Goal: Transaction & Acquisition: Purchase product/service

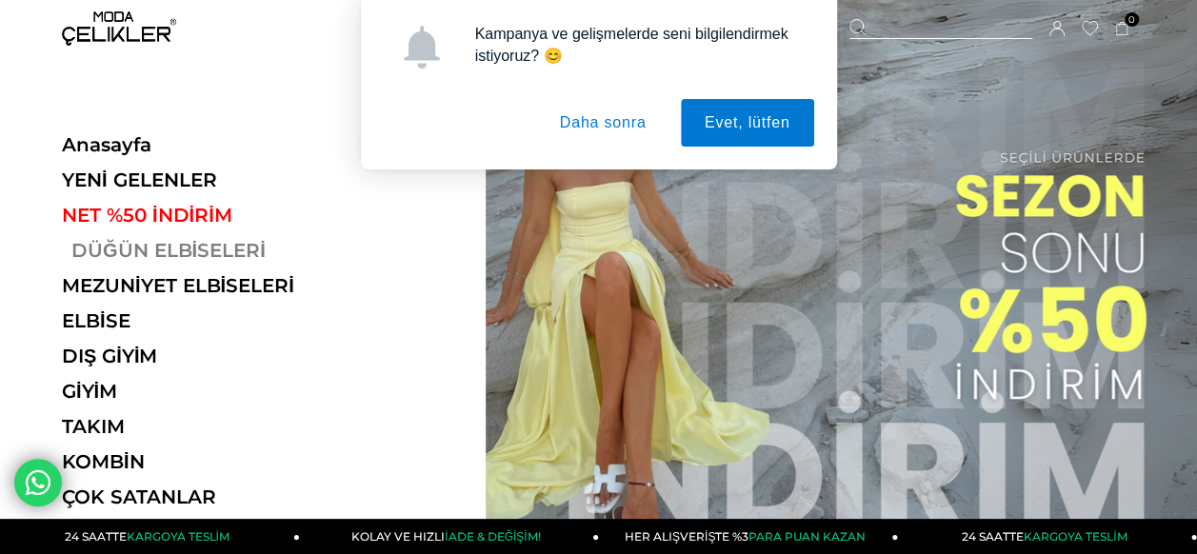
click at [224, 250] on link "DÜĞÜN ELBİSELERİ" at bounding box center [193, 250] width 262 height 23
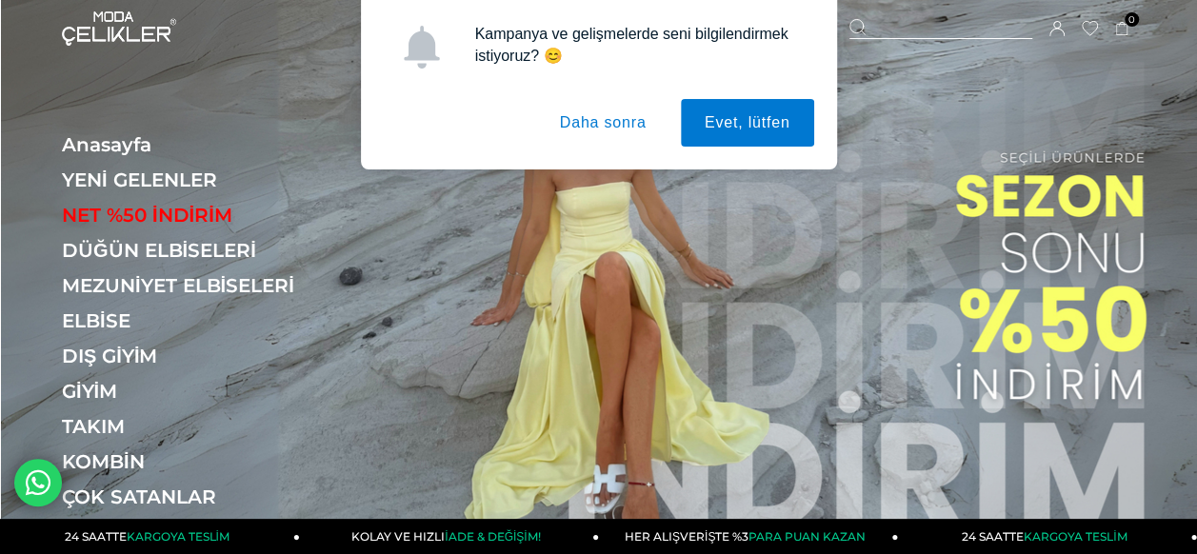
click at [603, 111] on button "Daha sonra" at bounding box center [603, 123] width 134 height 48
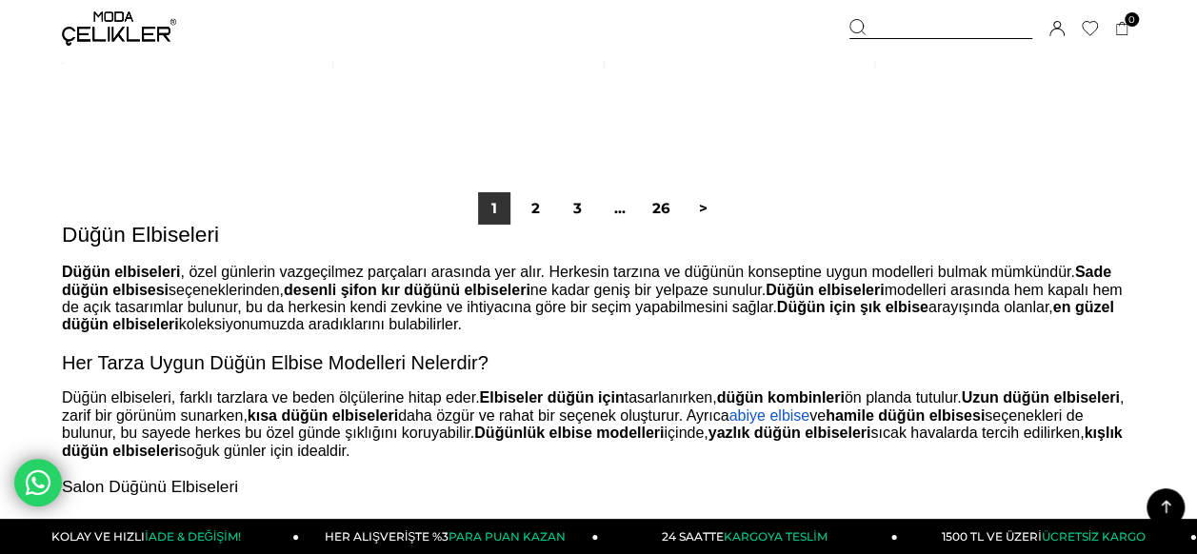
scroll to position [10295, 0]
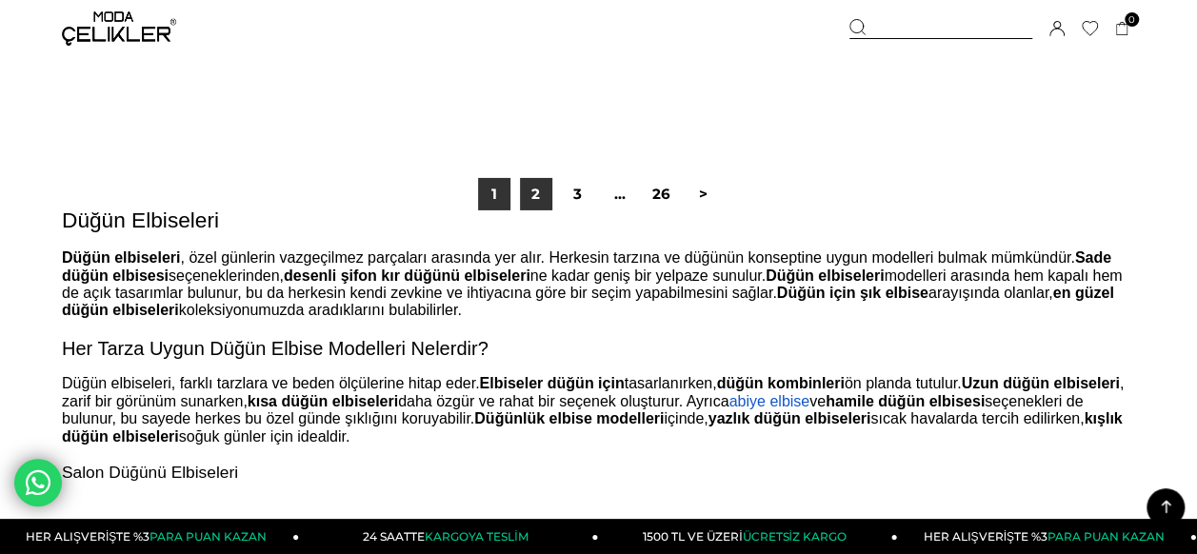
click at [550, 193] on link "2" at bounding box center [536, 194] width 32 height 32
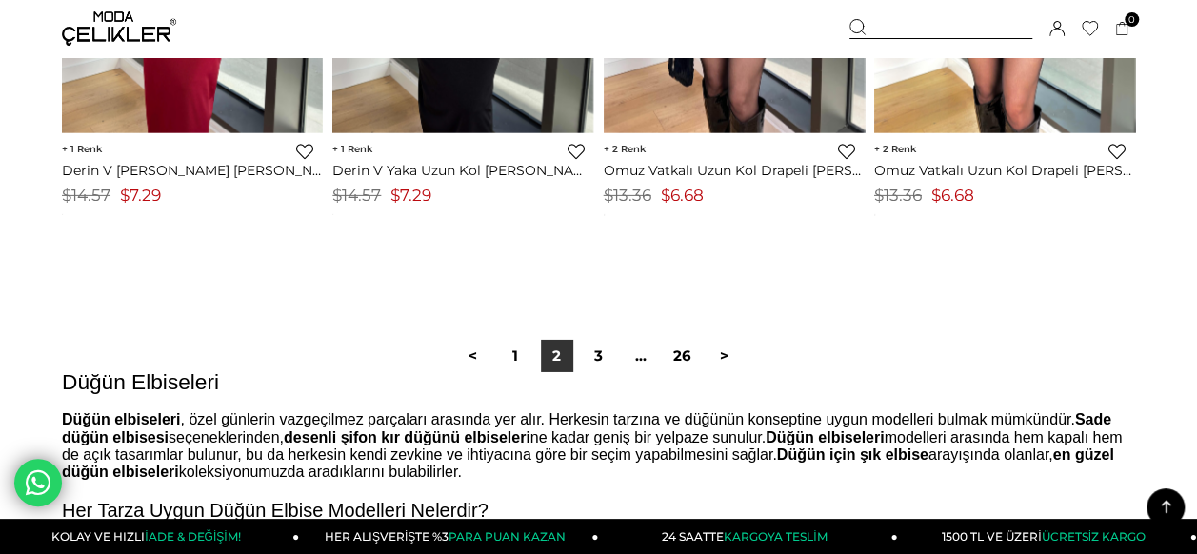
scroll to position [10149, 0]
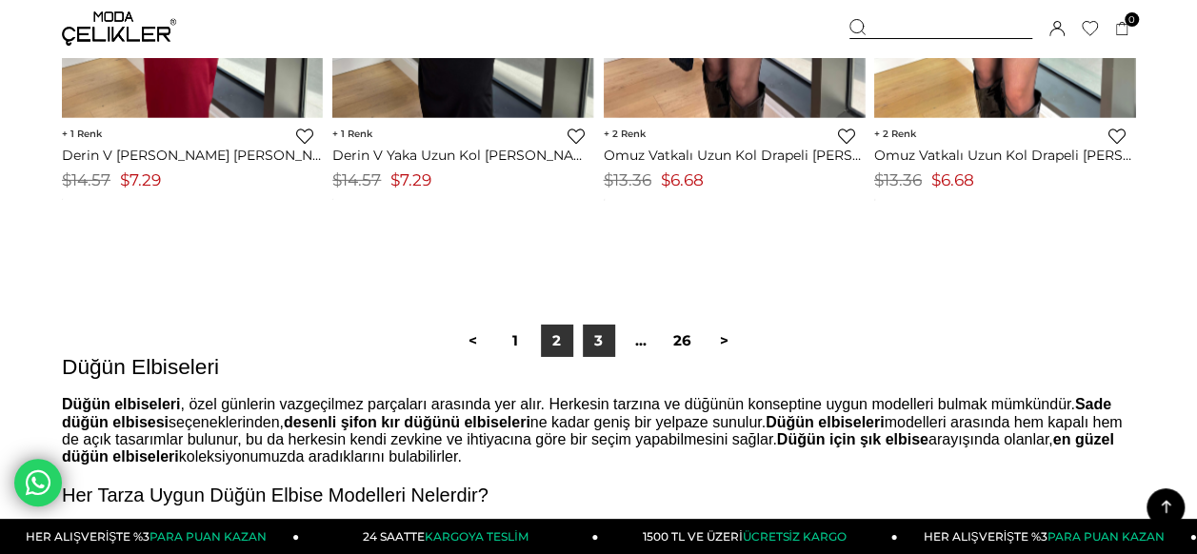
click at [595, 339] on link "3" at bounding box center [599, 341] width 32 height 32
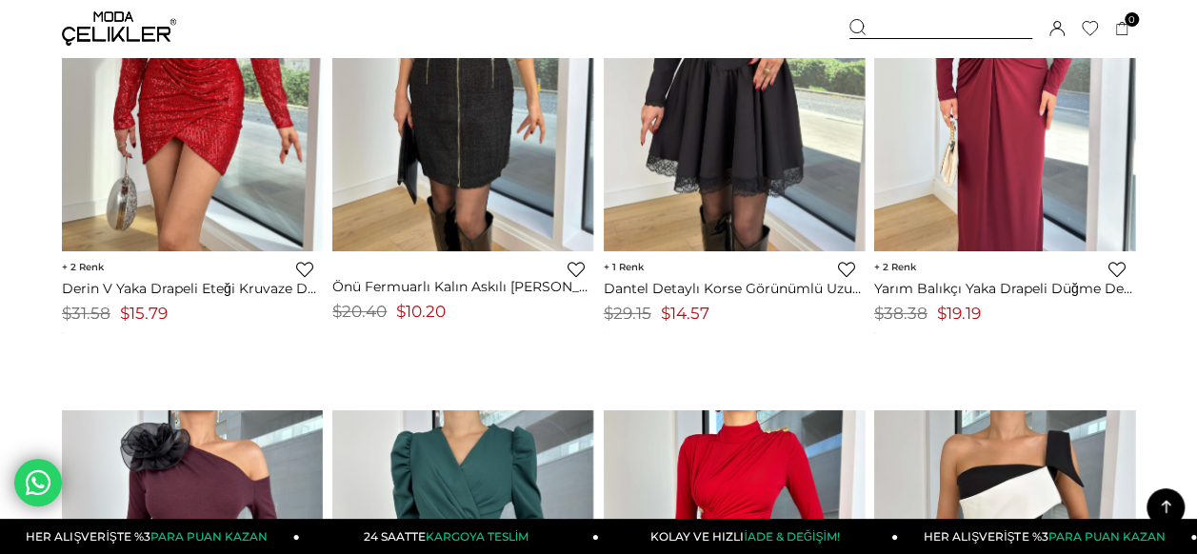
scroll to position [6486, 0]
